Goal: Information Seeking & Learning: Find specific fact

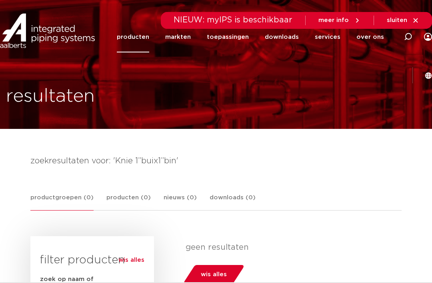
click at [335, 19] on span "meer info" at bounding box center [334, 20] width 30 height 6
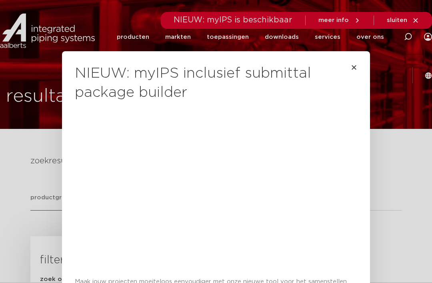
click at [357, 67] on icon "Close" at bounding box center [354, 67] width 6 height 6
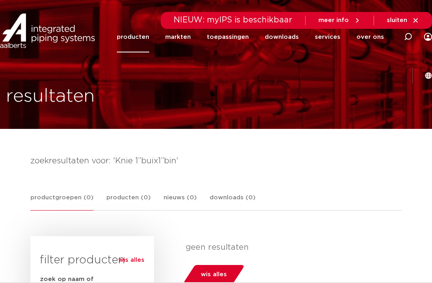
click at [404, 41] on icon at bounding box center [408, 37] width 8 height 8
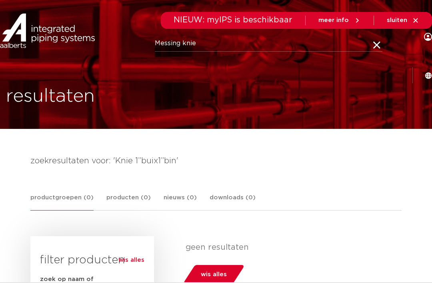
type input "Messing knie"
click button "Zoeken" at bounding box center [0, 0] width 0 height 0
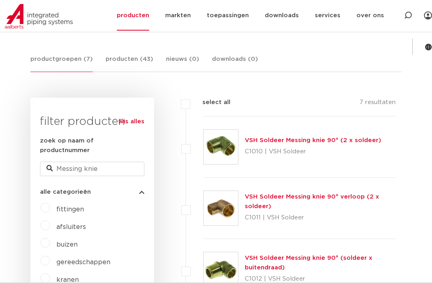
scroll to position [158, 0]
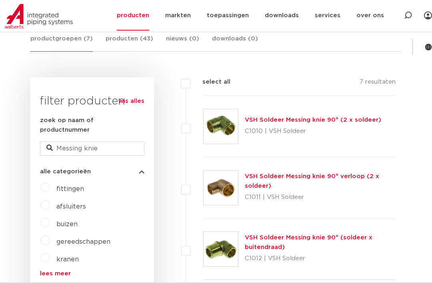
click at [60, 271] on link "lees meer" at bounding box center [92, 274] width 104 height 6
click at [50, 181] on label "fittingen" at bounding box center [67, 187] width 34 height 13
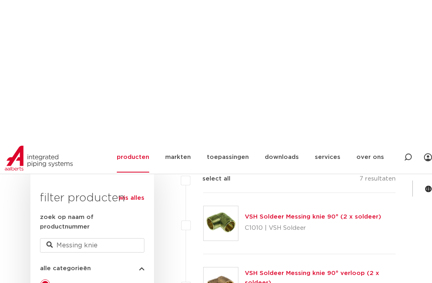
scroll to position [0, 0]
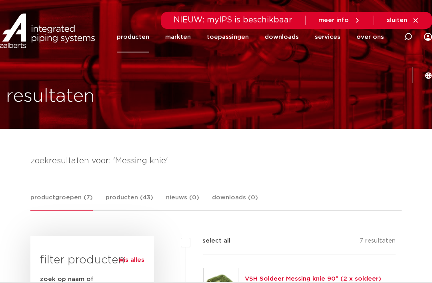
click at [404, 40] on icon at bounding box center [408, 37] width 8 height 8
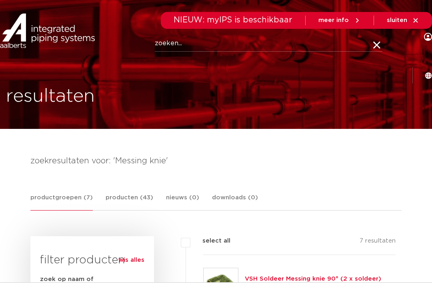
click at [173, 45] on input "Zoeken" at bounding box center [269, 44] width 228 height 16
type input "Messing draadfitting"
click button "Zoeken" at bounding box center [0, 0] width 0 height 0
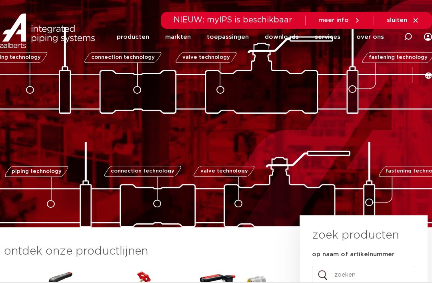
click at [404, 40] on icon at bounding box center [408, 37] width 8 height 8
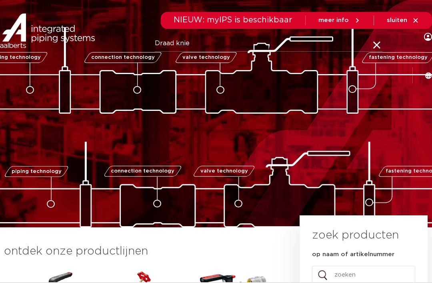
type input "Draad knie"
click button "Zoeken" at bounding box center [0, 0] width 0 height 0
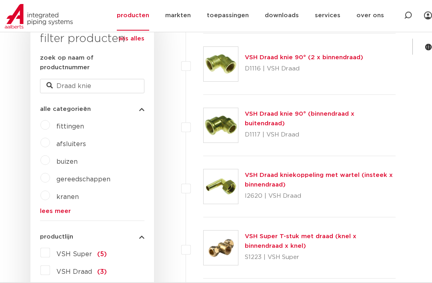
scroll to position [221, 0]
click at [348, 114] on div "VSH Draad knie 90° (binnendraad x buitendraad) D1117 | VSH Draad" at bounding box center [320, 125] width 151 height 32
click at [286, 116] on link "VSH Draad knie 90° (binnendraad x buitendraad)" at bounding box center [300, 119] width 110 height 16
